Goal: Task Accomplishment & Management: Use online tool/utility

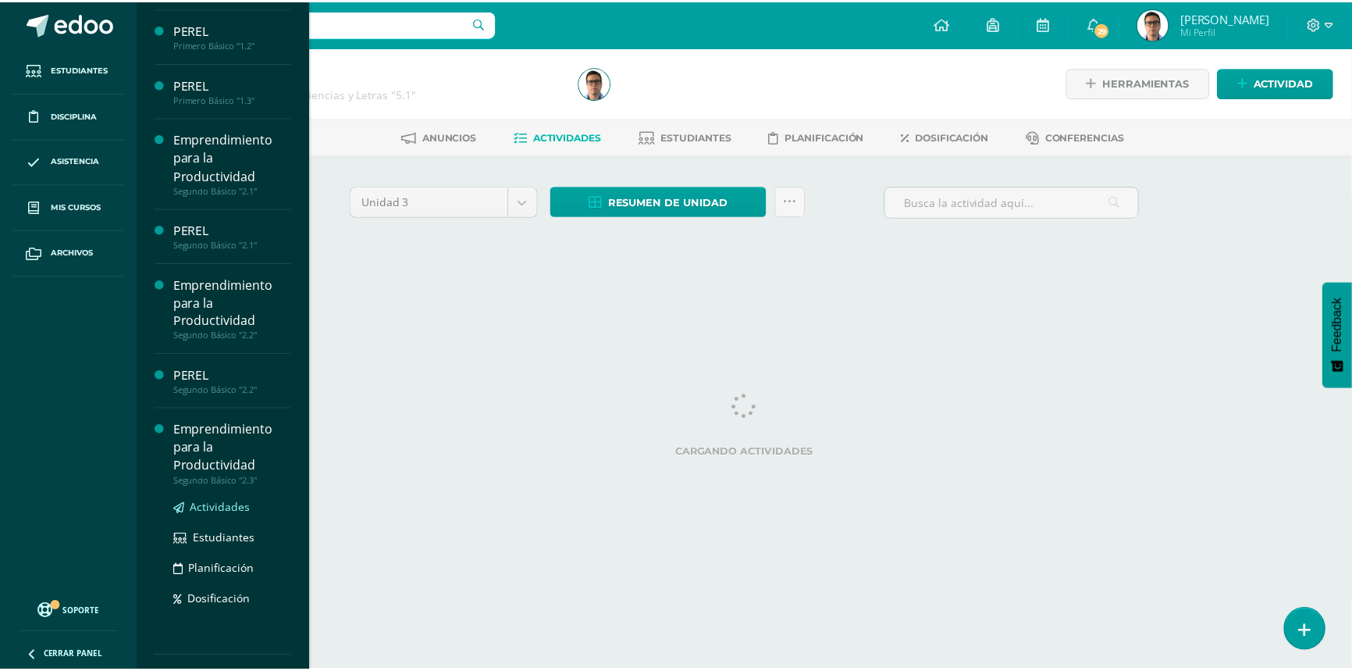
scroll to position [70, 0]
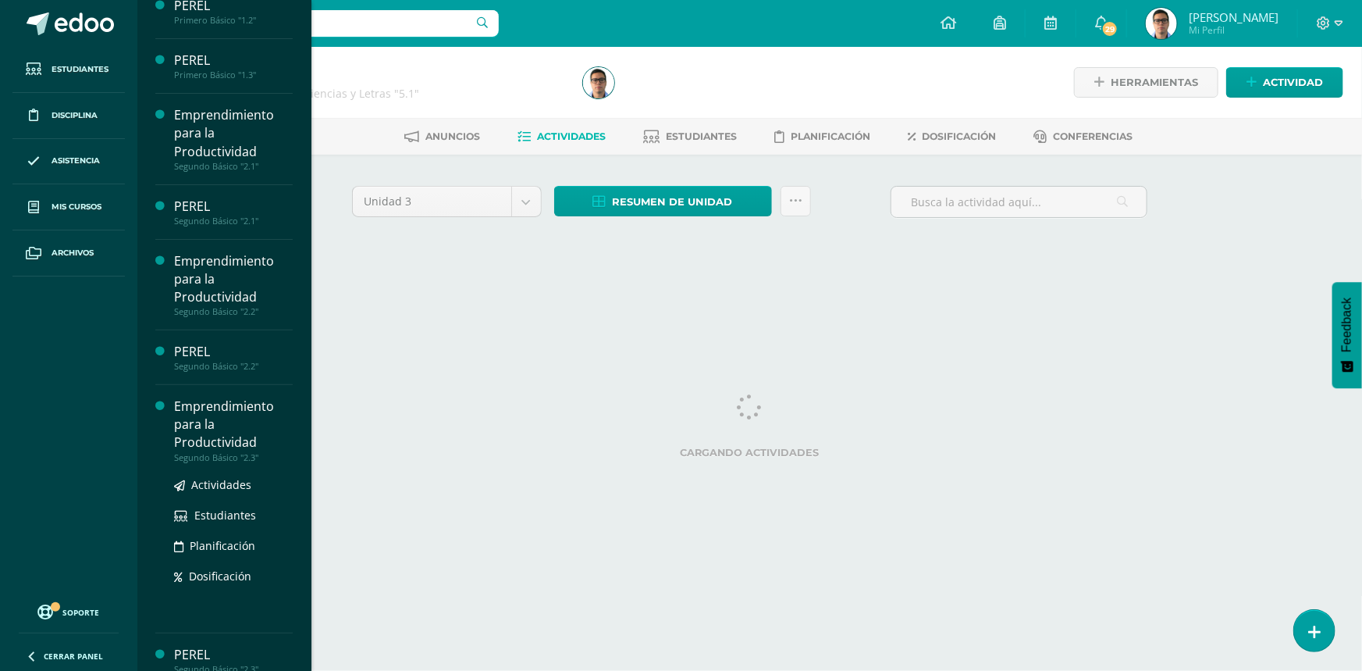
click at [234, 438] on div "Emprendimiento para la Productividad" at bounding box center [233, 424] width 119 height 54
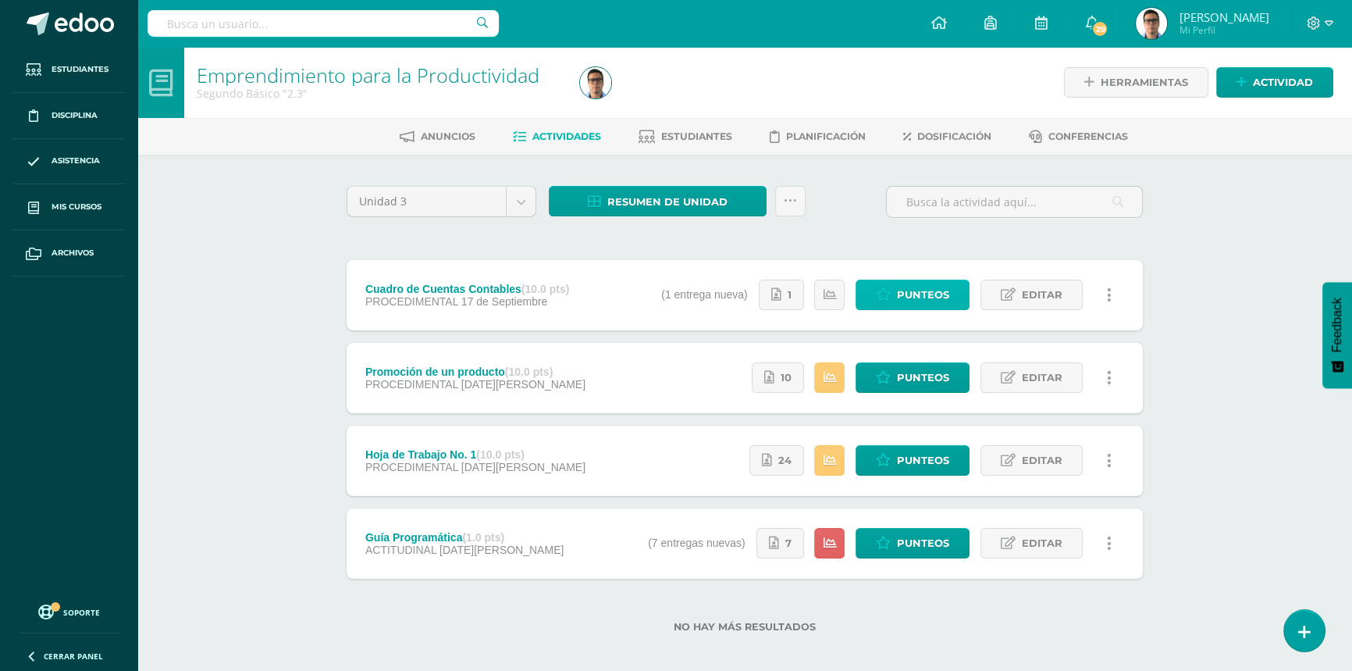
click at [945, 299] on span "Punteos" at bounding box center [923, 294] width 52 height 29
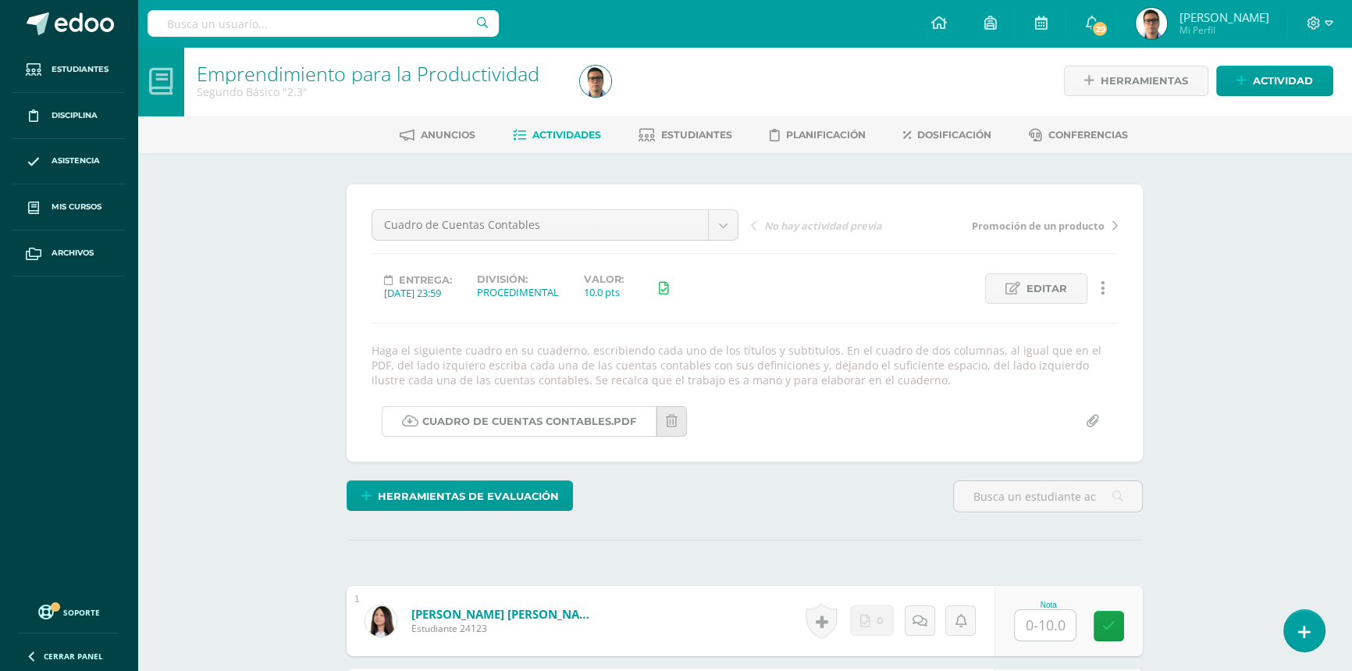
scroll to position [2, 0]
